Goal: Information Seeking & Learning: Understand process/instructions

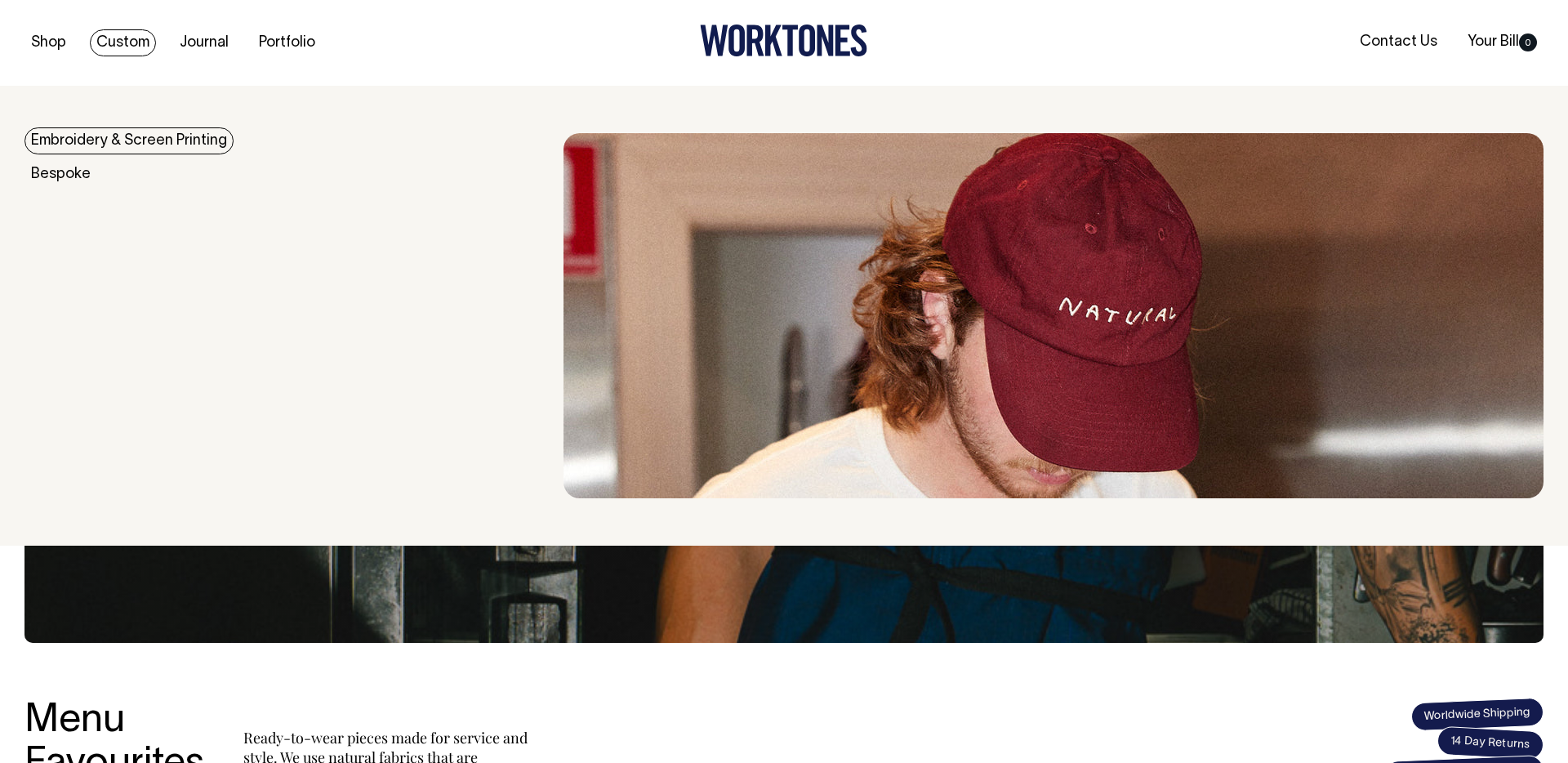
click at [140, 42] on link "Custom" at bounding box center [122, 42] width 66 height 27
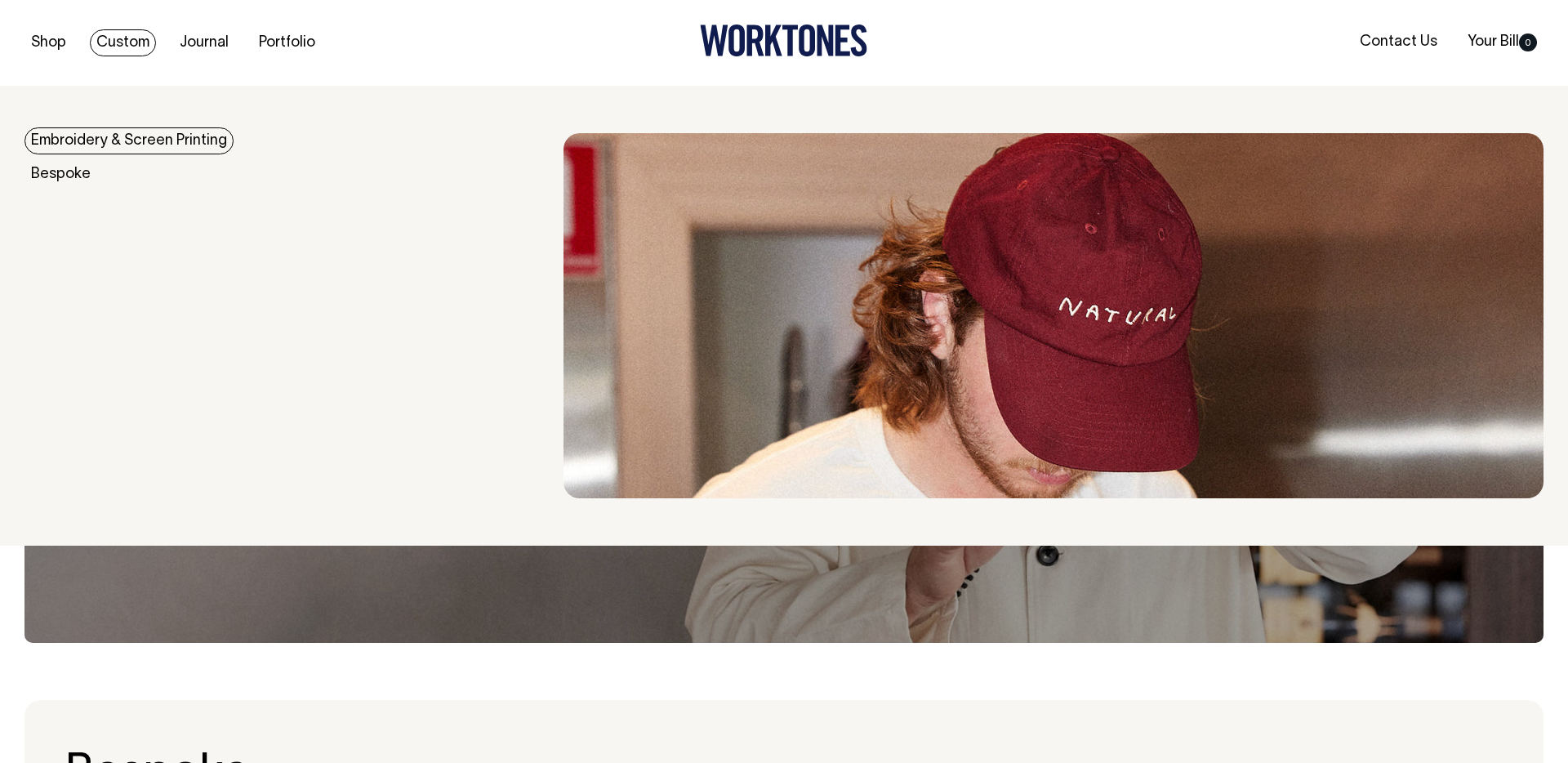
click at [146, 147] on link "Embroidery & Screen Printing" at bounding box center [129, 141] width 209 height 27
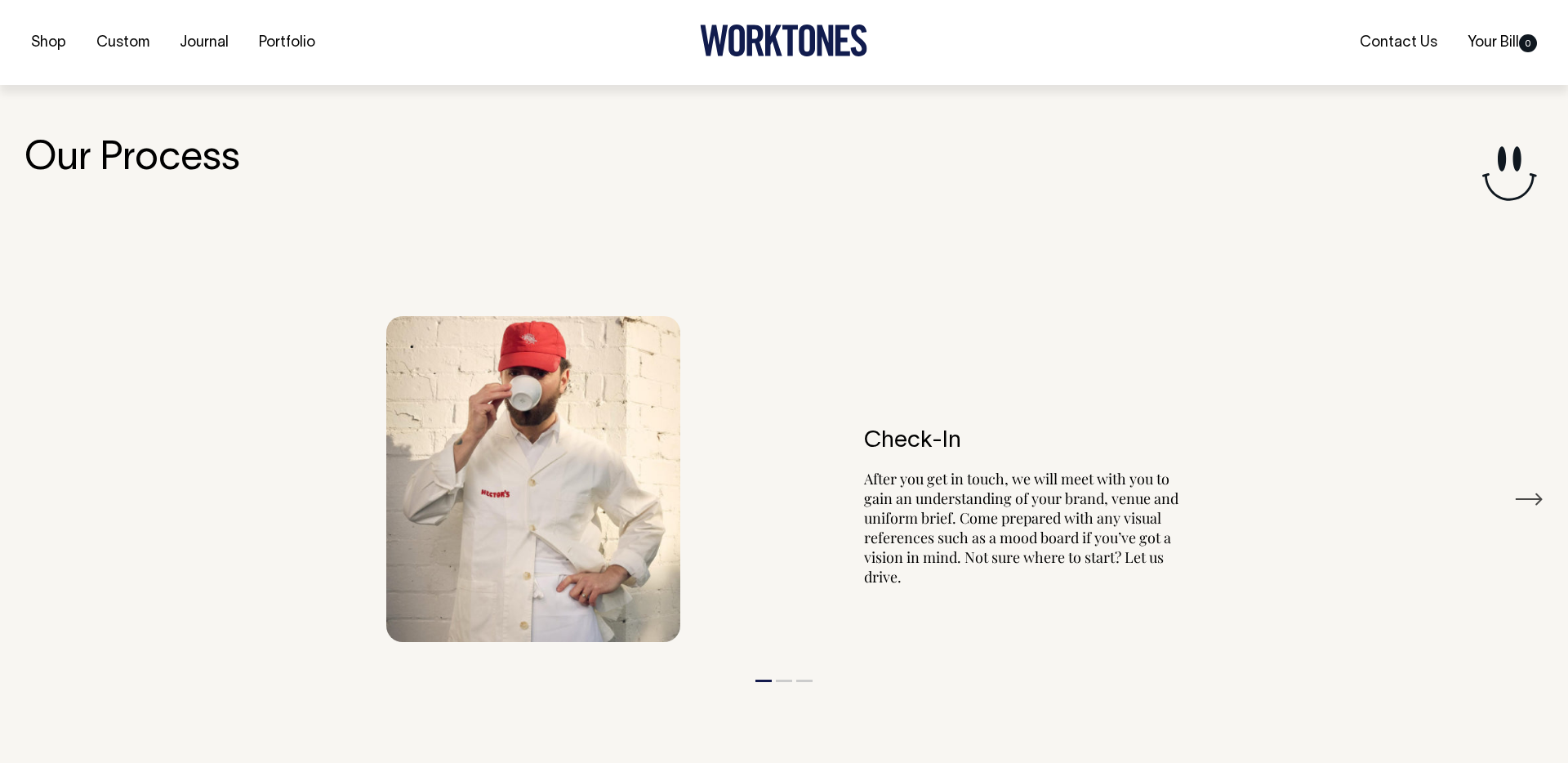
scroll to position [1850, 0]
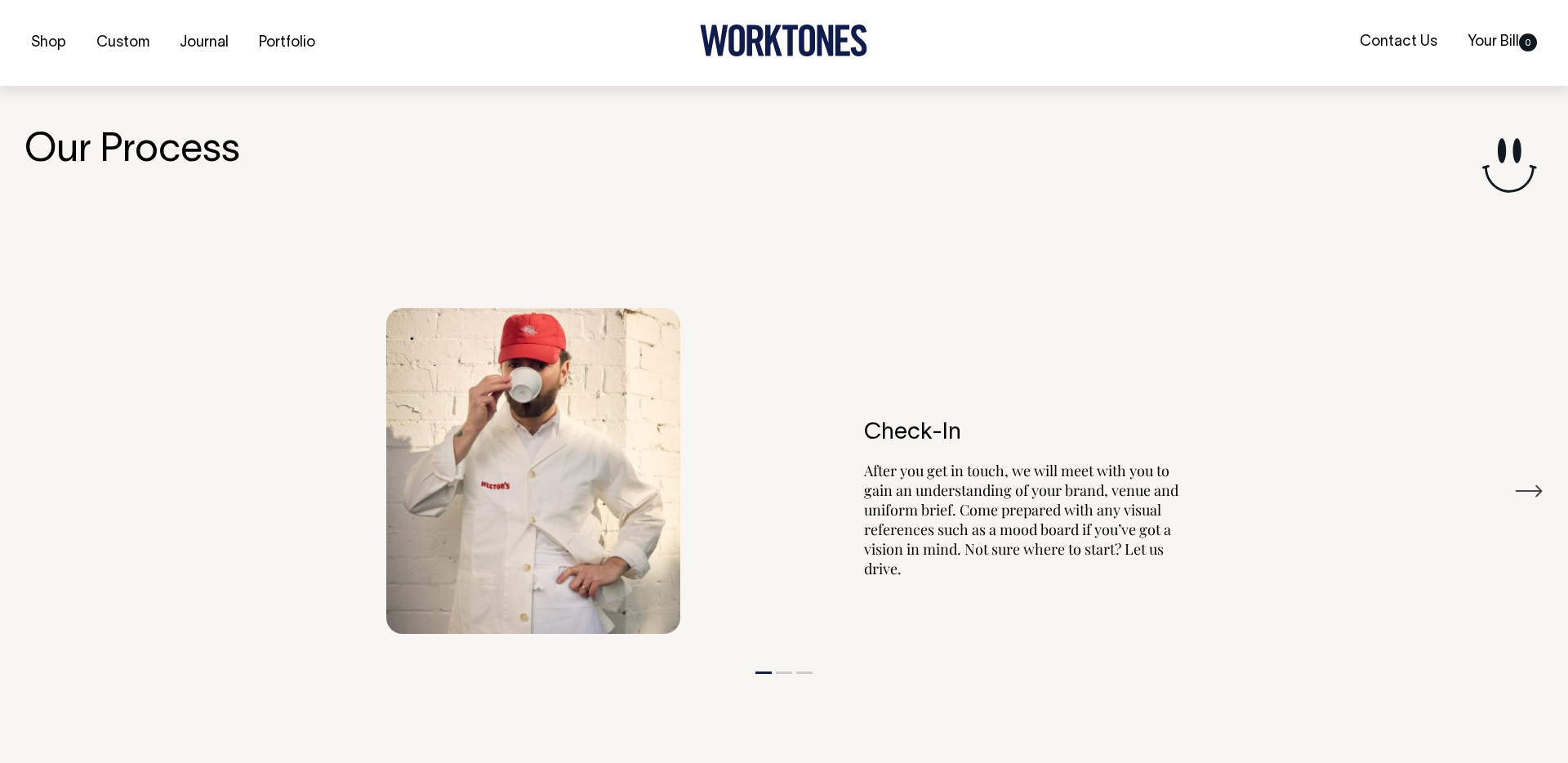
click at [1538, 485] on button "Next" at bounding box center [1529, 491] width 29 height 25
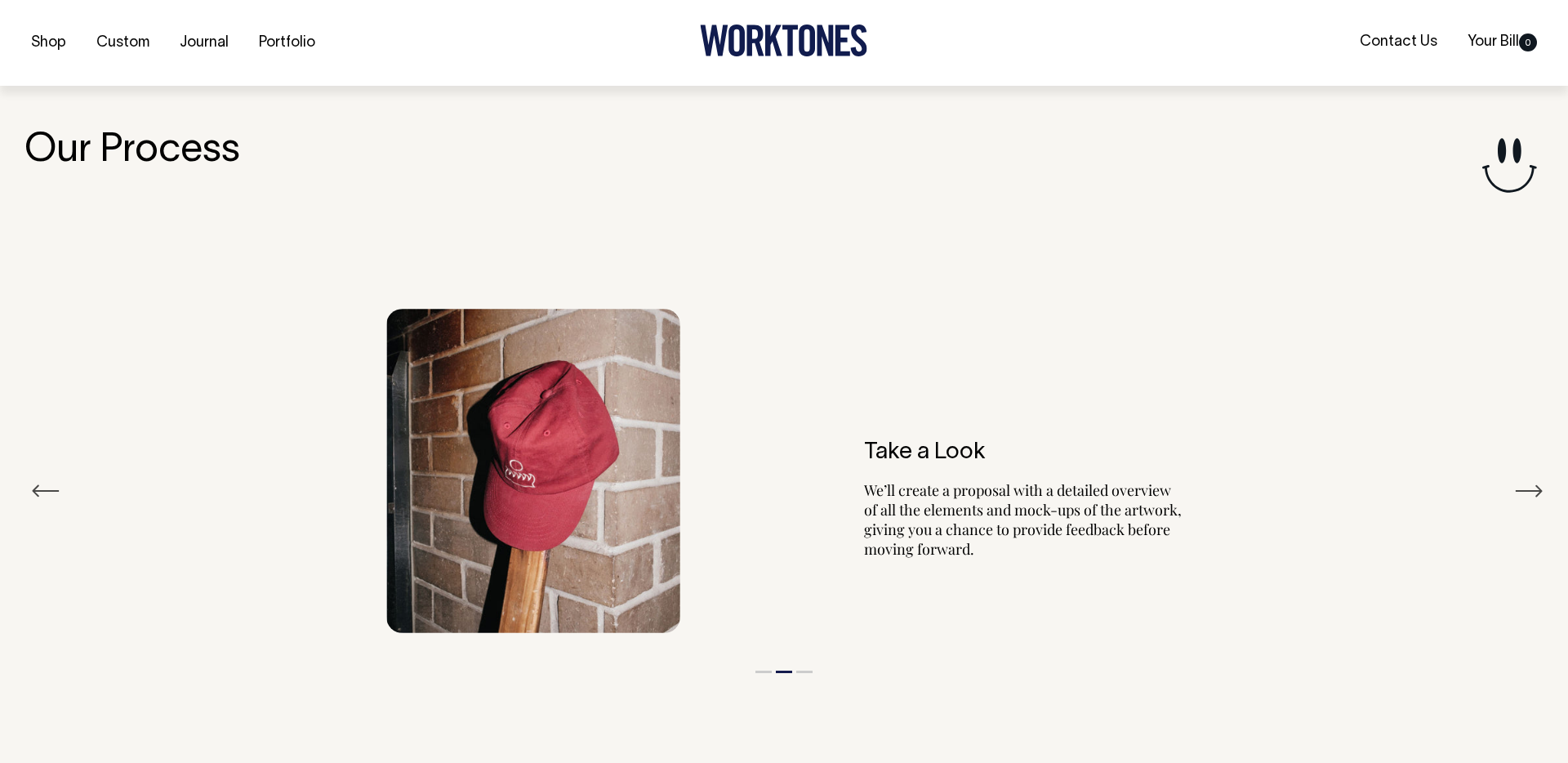
click at [1538, 485] on button "Next" at bounding box center [1529, 491] width 29 height 25
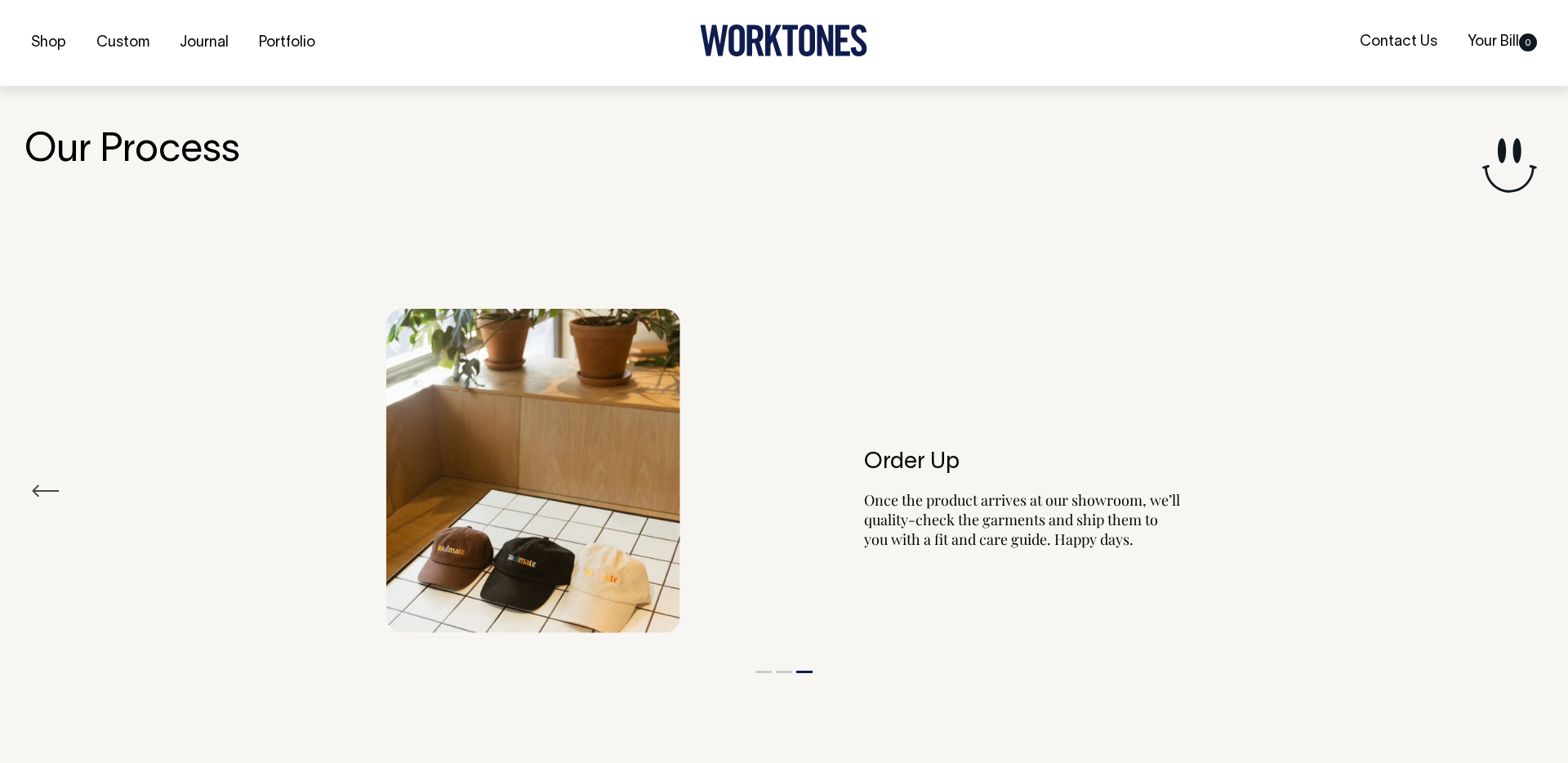
click at [973, 316] on div "Order Up Once the product arrives at our showroom, we’ll quality-check the garm…" at bounding box center [784, 471] width 817 height 325
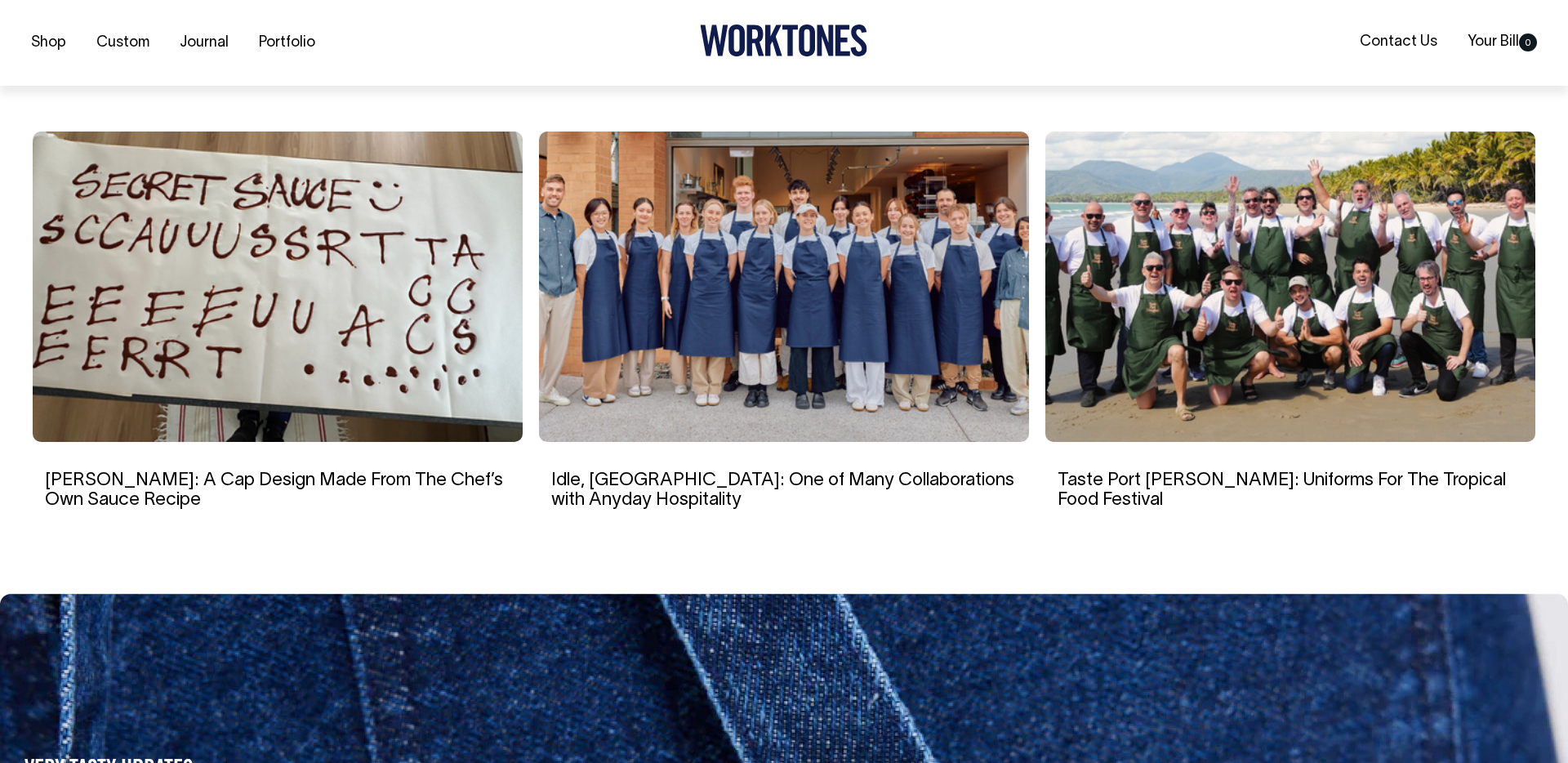
scroll to position [5257, 0]
